Goal: Transaction & Acquisition: Purchase product/service

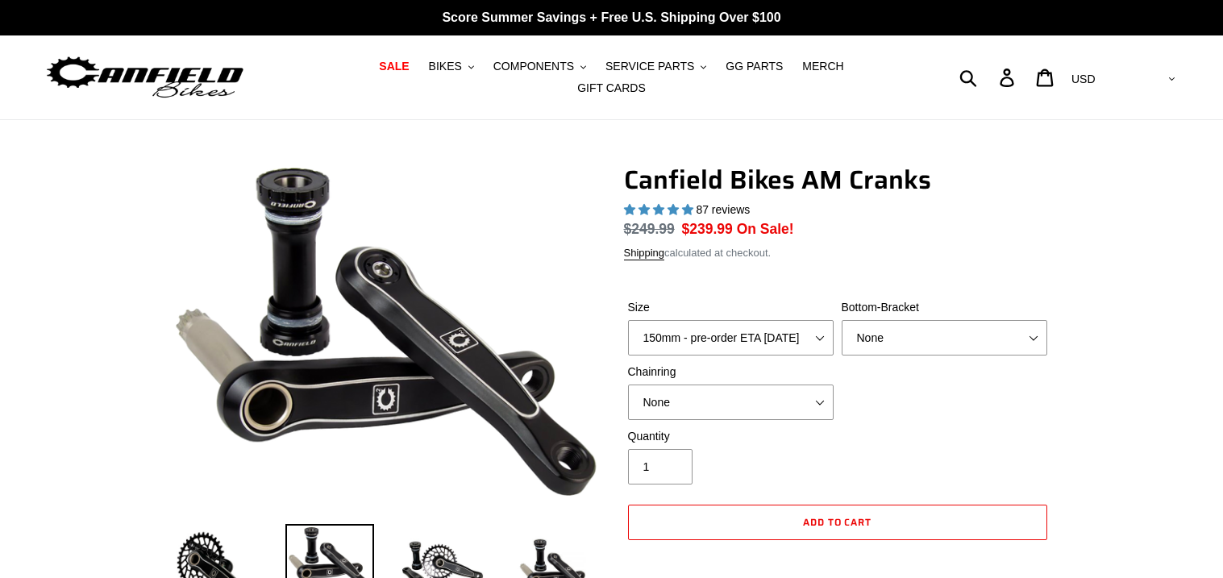
select select "highest-rating"
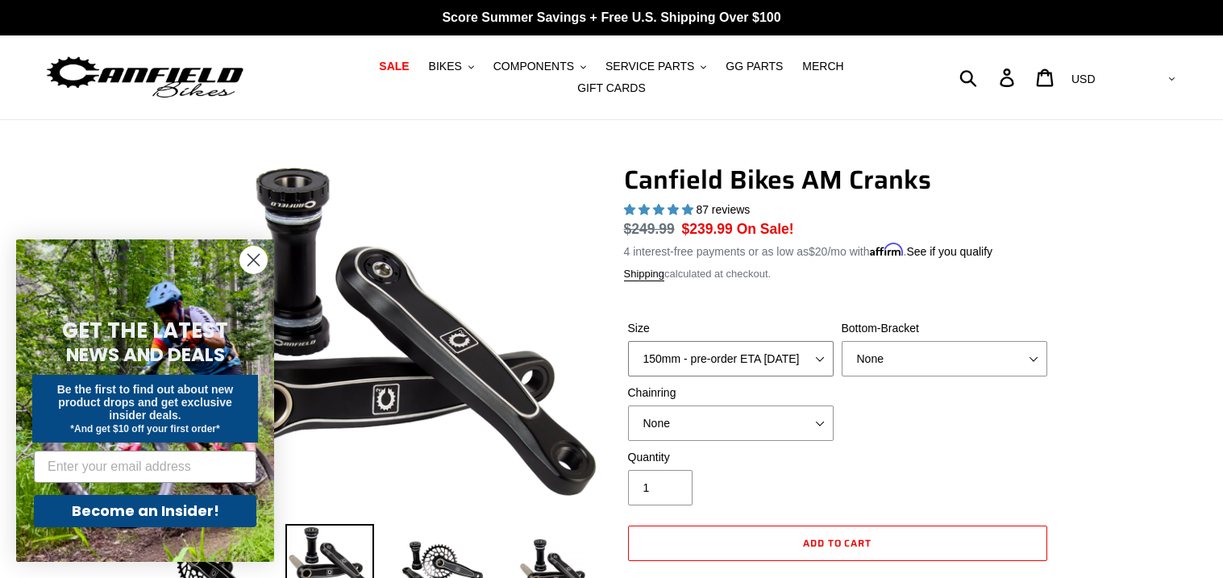
click at [825, 350] on select "150mm - pre-order ETA [DATE] 155mm - pre-order ETA [DATE] 160mm - pre-order ETA…" at bounding box center [731, 358] width 206 height 35
select select "155mm - pre-order ETA [DATE]"
click at [628, 341] on select "150mm - pre-order ETA [DATE] 155mm - pre-order ETA [DATE] 160mm - pre-order ETA…" at bounding box center [731, 358] width 206 height 35
click at [938, 354] on select "None BSA Threaded 68/73mm Press Fit PF92" at bounding box center [945, 358] width 206 height 35
select select "BSA Threaded 68/73mm"
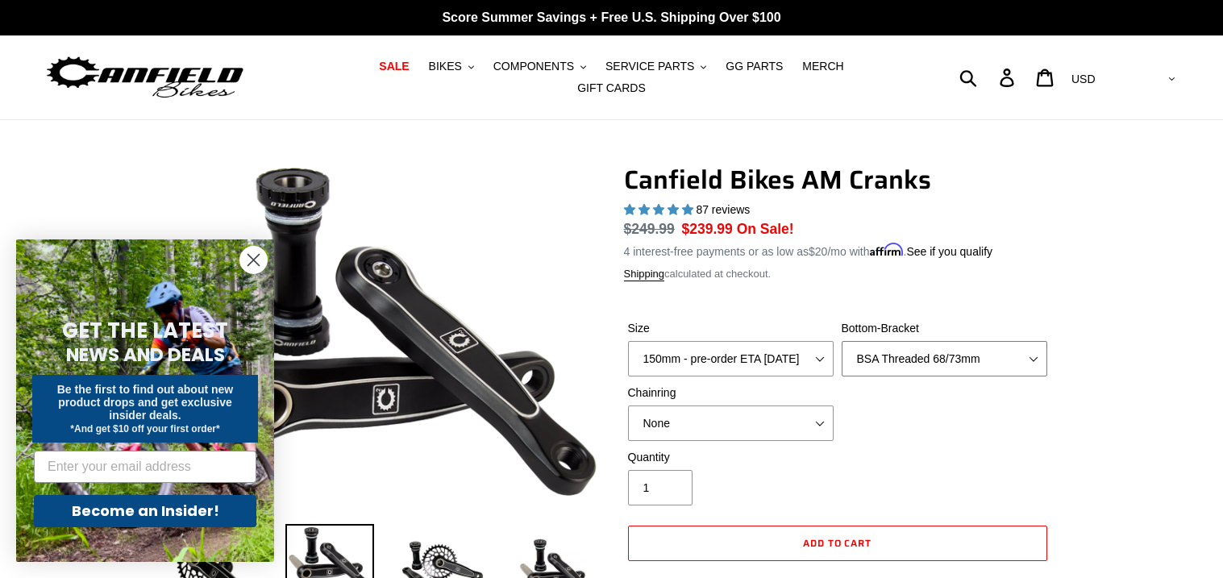
click at [842, 341] on select "None BSA Threaded 68/73mm Press Fit PF92" at bounding box center [945, 358] width 206 height 35
click at [811, 415] on select "None 30t Round (Boost 148) 30t Oval (Boost 148) 32t Round (Boost 148) 32t Oval …" at bounding box center [731, 422] width 206 height 35
select select "30t Round (Boost 148)"
click at [628, 405] on select "None 30t Round (Boost 148) 30t Oval (Boost 148) 32t Round (Boost 148) 32t Oval …" at bounding box center [731, 422] width 206 height 35
click at [821, 412] on select "None 30t Round (Boost 148) 30t Oval (Boost 148) 32t Round (Boost 148) 32t Oval …" at bounding box center [731, 422] width 206 height 35
